Goal: Complete application form

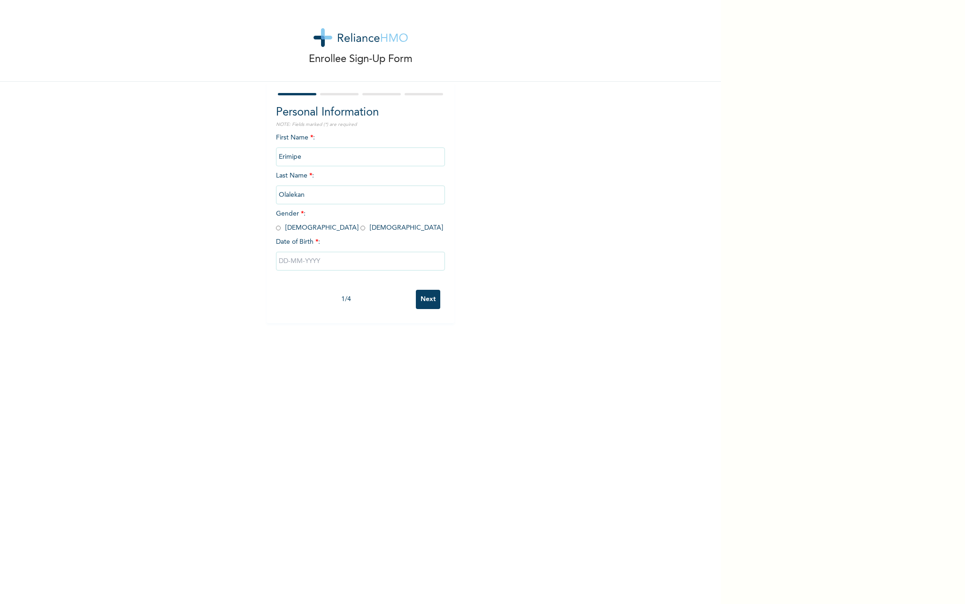
click at [360, 229] on input "radio" at bounding box center [362, 227] width 5 height 9
radio input "true"
click at [301, 263] on input "text" at bounding box center [360, 261] width 169 height 19
click at [348, 300] on select "January February March April May June July August September October November De…" at bounding box center [342, 298] width 50 height 19
click at [336, 299] on select "January February March April May June July August September October November De…" at bounding box center [342, 298] width 50 height 19
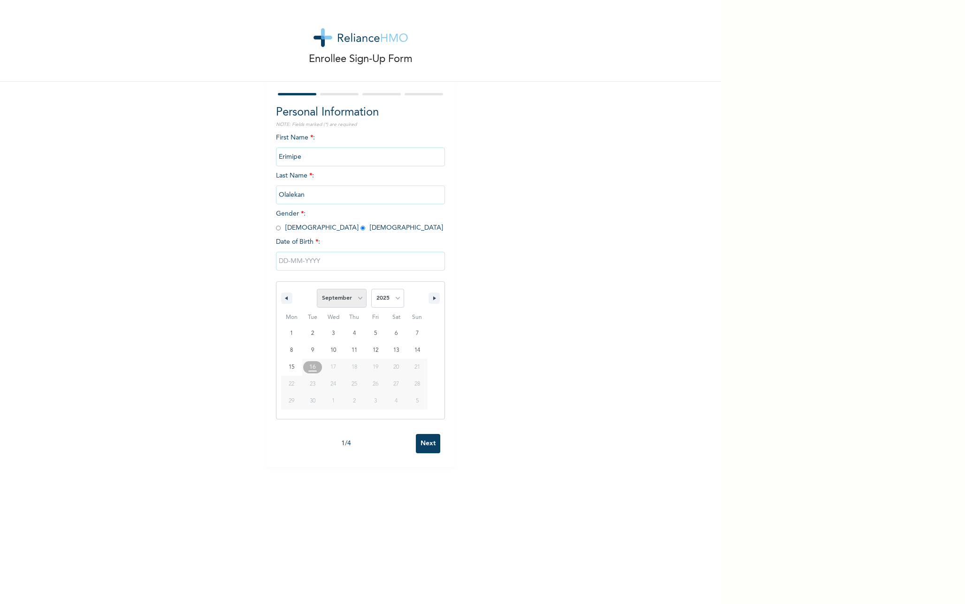
select select "5"
click at [317, 289] on select "January February March April May June July August September October November De…" at bounding box center [342, 298] width 50 height 19
click at [387, 303] on select "2025 2024 2023 2022 2021 2020 2019 2018 2017 2016 2015 2014 2013 2012 2011 2010…" at bounding box center [387, 298] width 33 height 19
select select "2024"
click at [371, 289] on select "2025 2024 2023 2022 2021 2020 2019 2018 2017 2016 2015 2014 2013 2012 2011 2010…" at bounding box center [387, 298] width 33 height 19
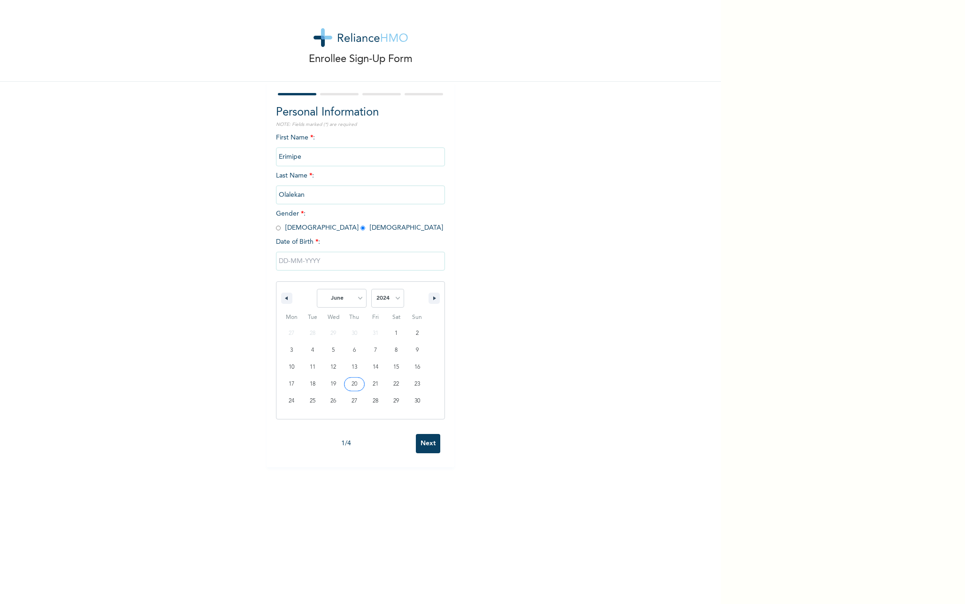
type input "[DATE]"
click at [429, 295] on input "Next" at bounding box center [428, 299] width 24 height 19
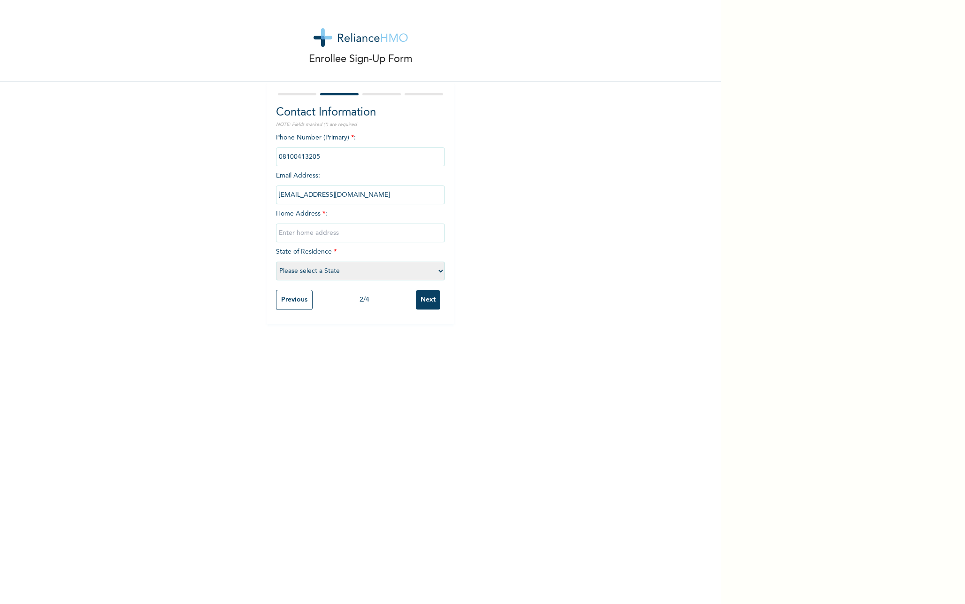
click at [316, 239] on input "text" at bounding box center [360, 232] width 169 height 19
type input "No 2A, Adebisi Adebambo, ojodu beger"
click at [311, 270] on select "Please select a State Abia Abuja (FCT) Adamawa Akwa Ibom Anambra Bauchi Bayelsa…" at bounding box center [360, 270] width 169 height 19
select select "25"
click at [276, 261] on select "Please select a State Abia Abuja (FCT) Adamawa Akwa Ibom Anambra Bauchi Bayelsa…" at bounding box center [360, 270] width 169 height 19
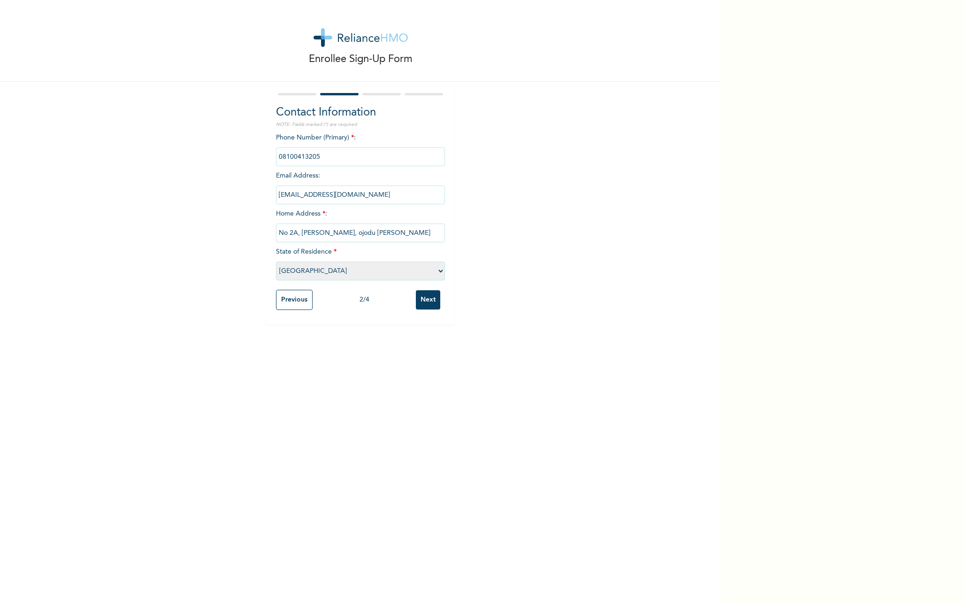
click at [427, 305] on input "Next" at bounding box center [428, 299] width 24 height 19
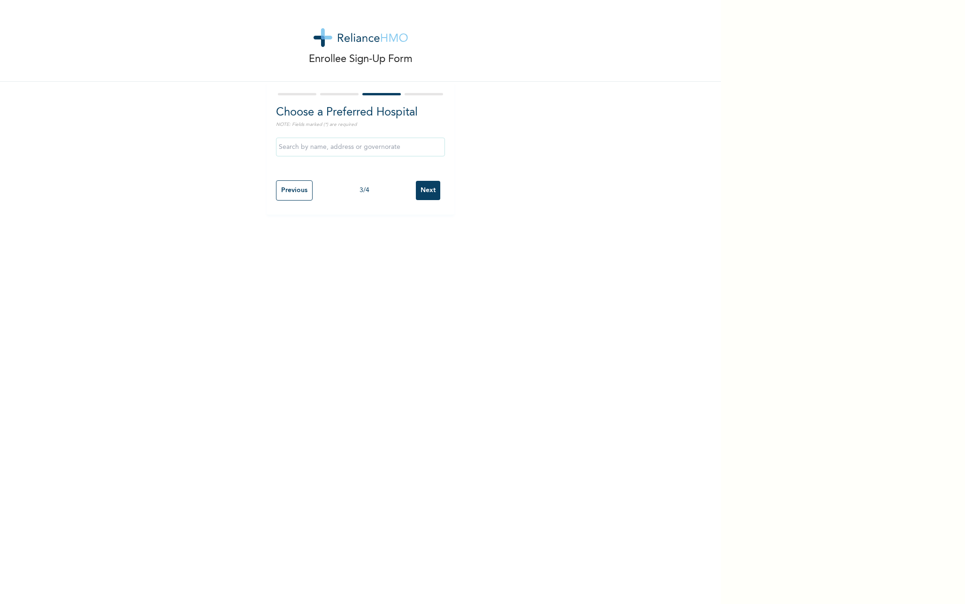
click at [337, 148] on input "text" at bounding box center [360, 147] width 169 height 19
type input "Isalu Hospital Limited"
click at [428, 192] on input "Next" at bounding box center [428, 190] width 24 height 19
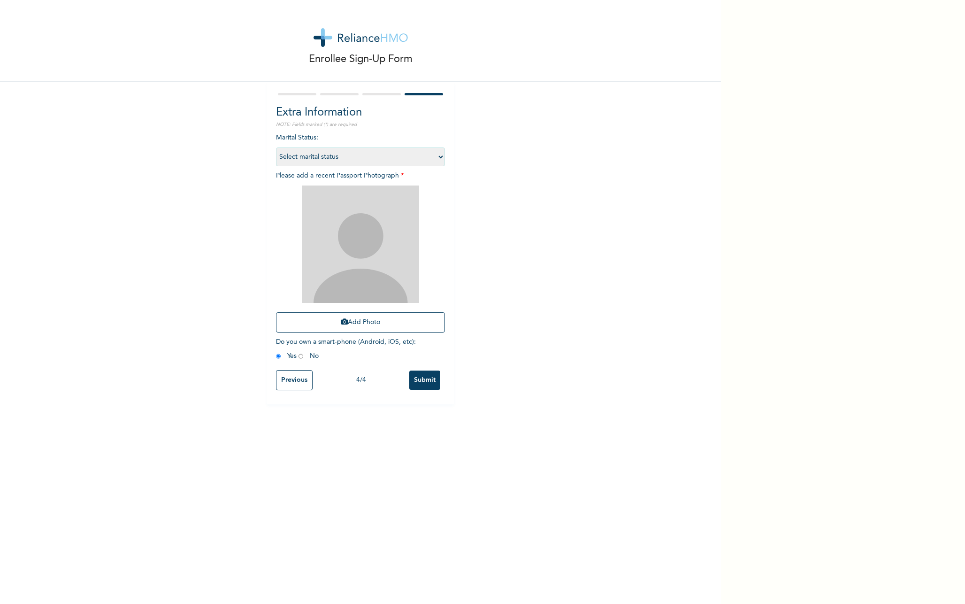
click at [408, 156] on select "Select marital status Single Married Divorced Widow/Widower" at bounding box center [360, 156] width 169 height 19
select select "1"
click at [276, 147] on select "Select marital status Single Married Divorced Widow/Widower" at bounding box center [360, 156] width 169 height 19
click at [356, 323] on button "Add Photo" at bounding box center [360, 322] width 169 height 20
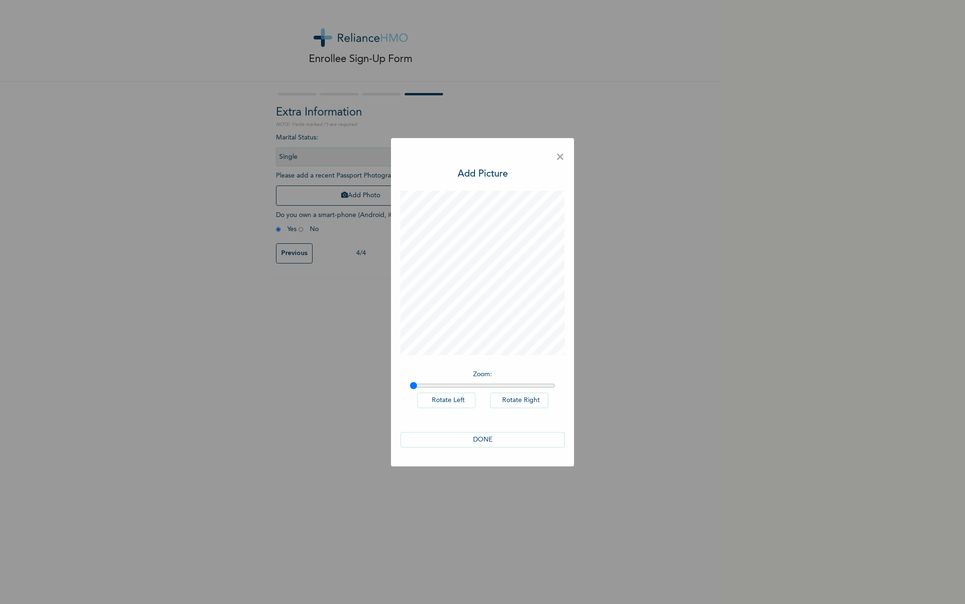
click at [497, 440] on button "DONE" at bounding box center [482, 439] width 164 height 15
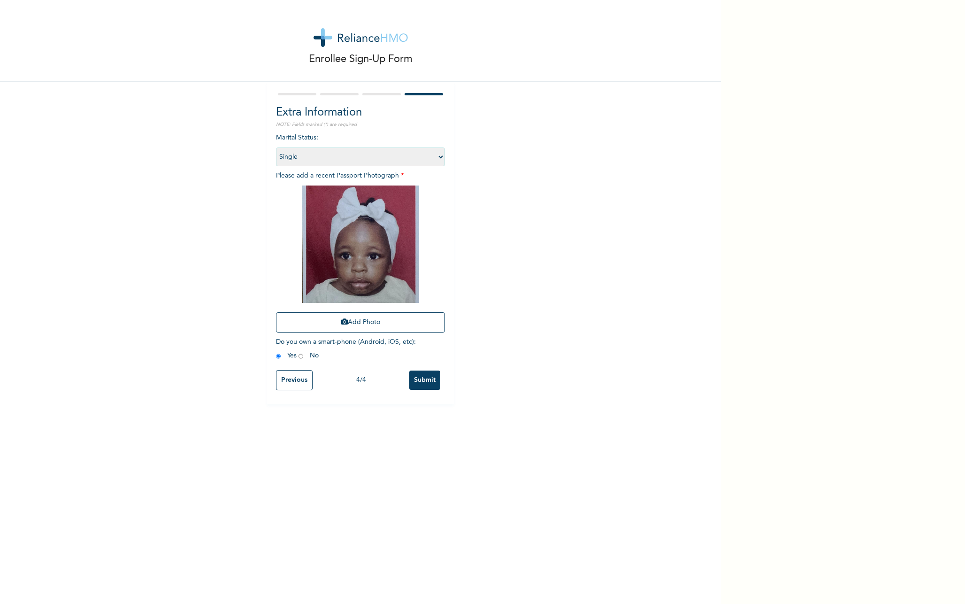
click at [426, 377] on input "Submit" at bounding box center [424, 379] width 31 height 19
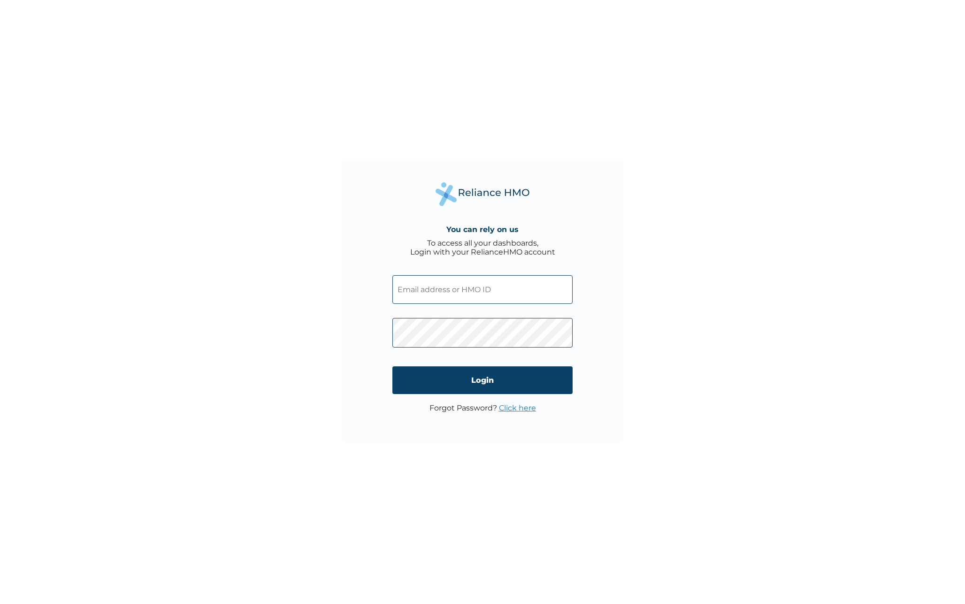
click at [421, 288] on input "text" at bounding box center [482, 289] width 180 height 29
type input "[EMAIL_ADDRESS][DOMAIN_NAME]"
click at [443, 376] on input "Login" at bounding box center [482, 380] width 180 height 28
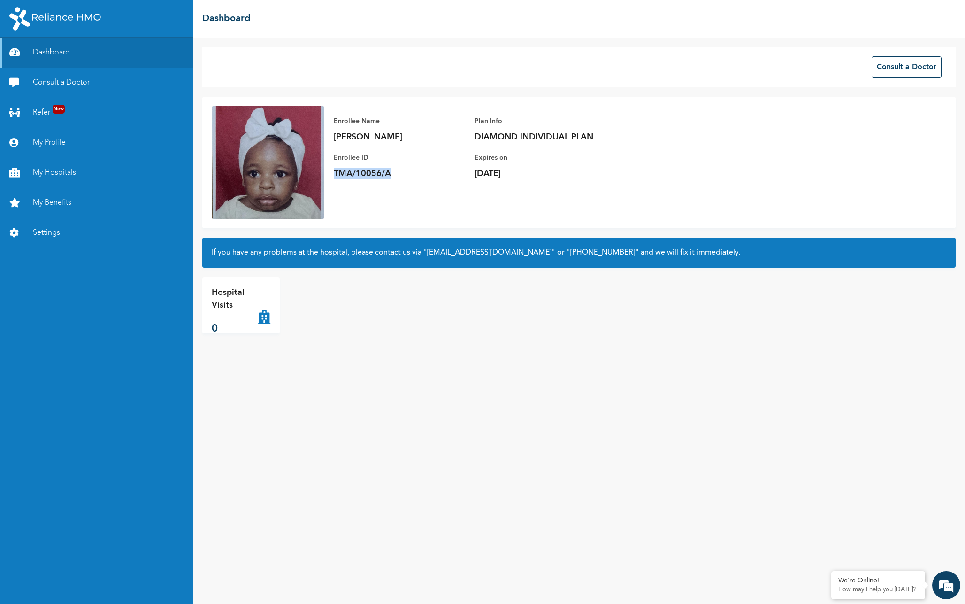
drag, startPoint x: 394, startPoint y: 175, endPoint x: 334, endPoint y: 174, distance: 60.1
click at [334, 174] on p "TMA/10056/A" at bounding box center [399, 173] width 131 height 11
copy p "TMA/10056/A"
